Goal: Book appointment/travel/reservation

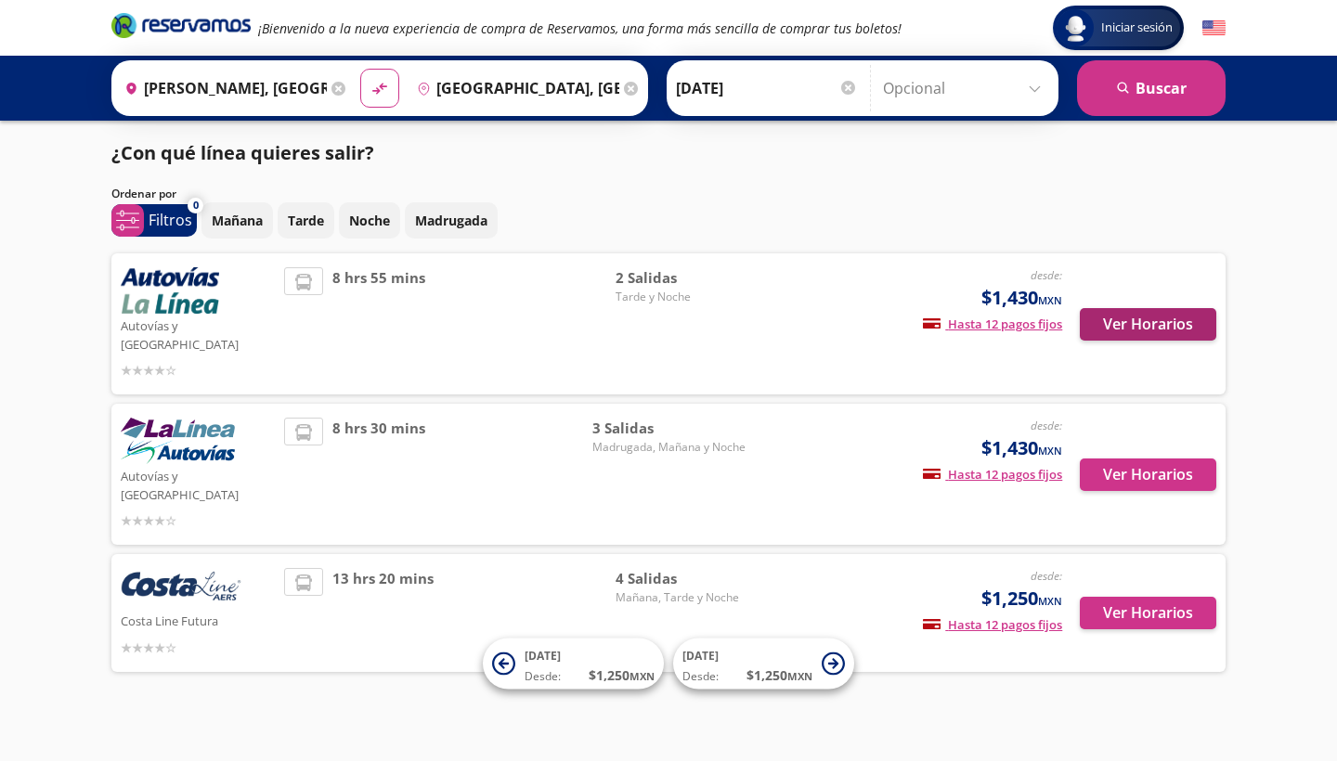
click at [1157, 323] on button "Ver Horarios" at bounding box center [1147, 324] width 136 height 32
click at [1128, 321] on button "Ver Horarios" at bounding box center [1147, 324] width 136 height 32
click at [1134, 458] on button "Ver Horarios" at bounding box center [1147, 474] width 136 height 32
